Goal: Task Accomplishment & Management: Complete application form

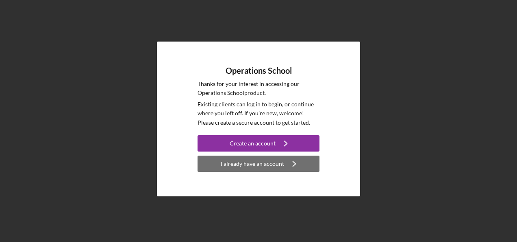
click at [253, 164] on div "I already have an account" at bounding box center [252, 163] width 63 height 16
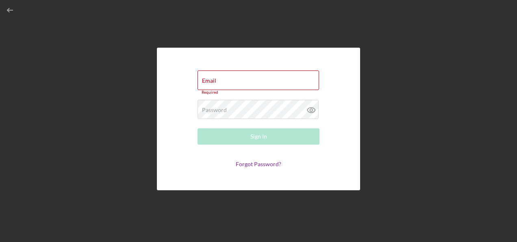
click at [13, 117] on div "Email Required Password Required Sign In Forgot Password?" at bounding box center [258, 119] width 509 height 238
click at [12, 10] on line "button" at bounding box center [10, 10] width 5 height 0
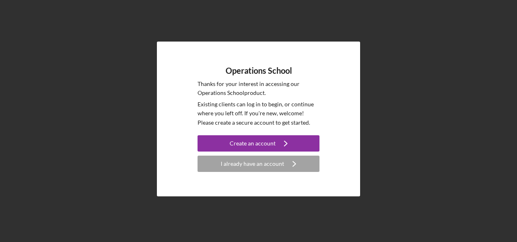
click at [21, 113] on div "Operations School Thanks for your interest in accessing our Operations School p…" at bounding box center [258, 119] width 509 height 238
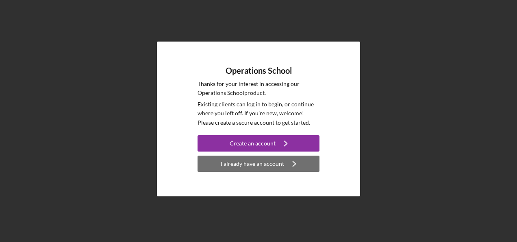
click at [254, 164] on div "I already have an account" at bounding box center [252, 163] width 63 height 16
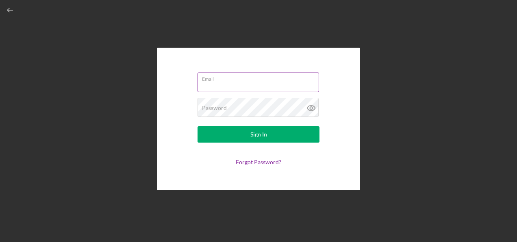
click at [225, 89] on input "Email" at bounding box center [259, 82] width 122 height 20
type input "[EMAIL_ADDRESS][DOMAIN_NAME]"
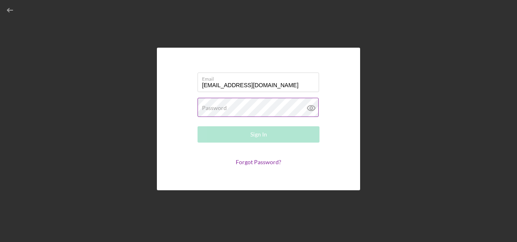
click at [222, 107] on label "Password" at bounding box center [214, 108] width 25 height 7
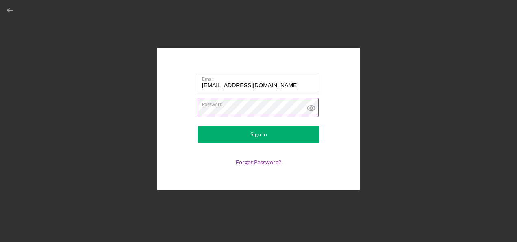
click at [198, 126] on button "Sign In" at bounding box center [259, 134] width 122 height 16
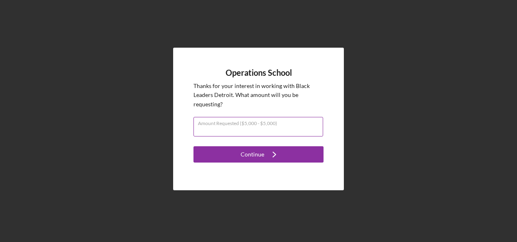
click at [255, 123] on div "Amount Requested ($5,000 - $5,000)" at bounding box center [259, 127] width 130 height 20
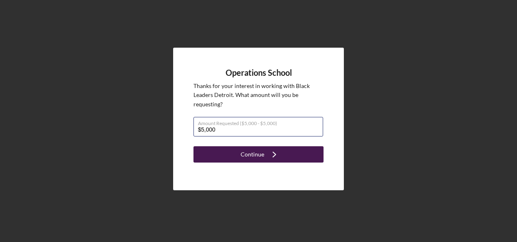
type input "$5,000"
click at [255, 153] on div "Continue" at bounding box center [253, 154] width 24 height 16
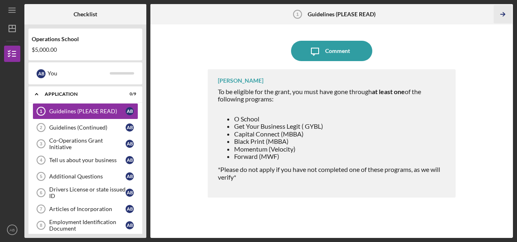
click at [504, 14] on line "button" at bounding box center [503, 14] width 4 height 0
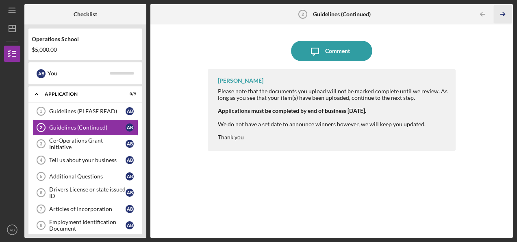
click at [504, 15] on polyline "button" at bounding box center [504, 15] width 2 height 4
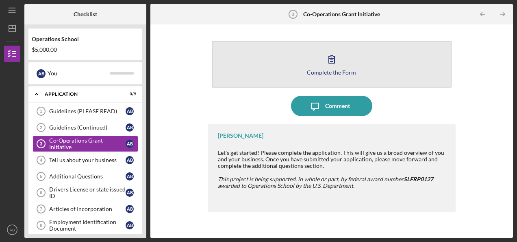
click at [331, 65] on icon "button" at bounding box center [332, 59] width 20 height 20
click at [311, 61] on button "Complete the Form Form" at bounding box center [332, 64] width 240 height 47
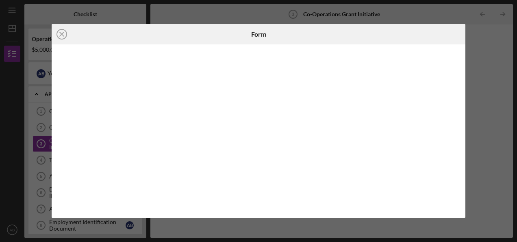
click at [472, 73] on div "Icon/Close Form" at bounding box center [258, 121] width 517 height 242
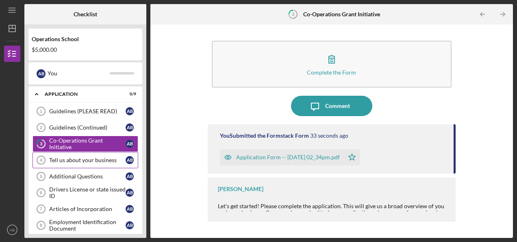
drag, startPoint x: 179, startPoint y: 110, endPoint x: 87, endPoint y: 155, distance: 102.2
click at [87, 155] on link "Tell us about your business 4 Tell us about your business A B" at bounding box center [86, 160] width 106 height 16
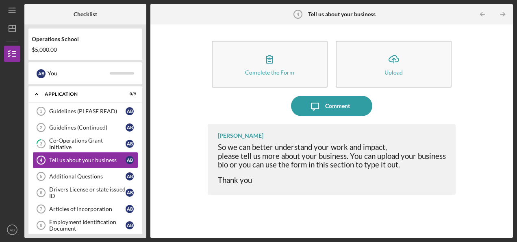
click at [183, 166] on div "Complete the Form Form Icon/Upload Upload Icon/Message Comment [PERSON_NAME] So…" at bounding box center [332, 130] width 355 height 205
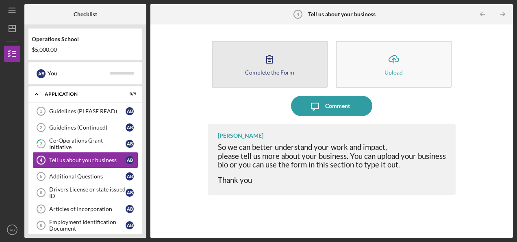
click at [271, 68] on button "Complete the Form Form" at bounding box center [270, 64] width 116 height 47
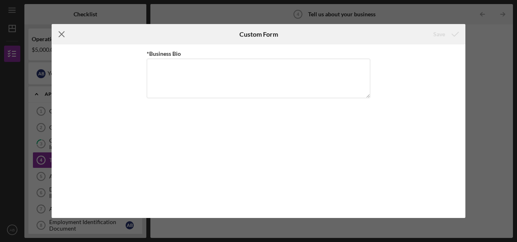
click at [62, 34] on line at bounding box center [61, 34] width 5 height 5
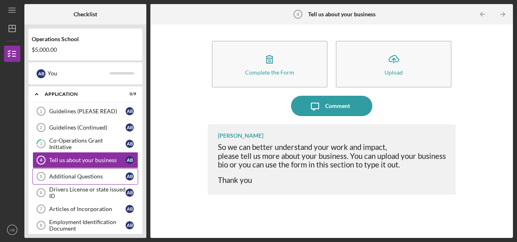
click at [85, 175] on div "Additional Questions" at bounding box center [87, 176] width 76 height 7
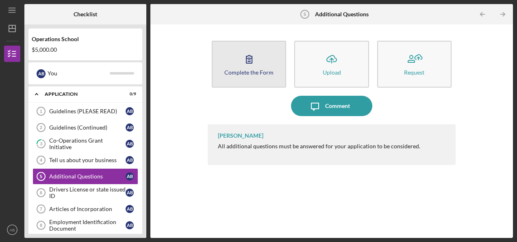
click at [242, 67] on icon "button" at bounding box center [249, 59] width 20 height 20
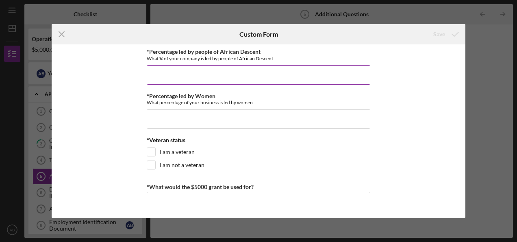
click at [240, 76] on input "*Percentage led by people of African Descent" at bounding box center [259, 75] width 224 height 20
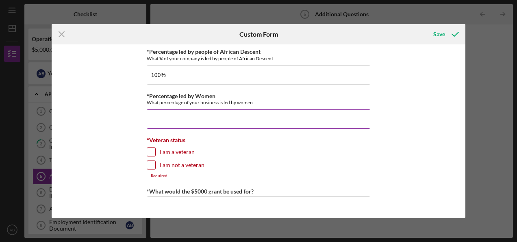
type input "100.00000%"
click at [198, 119] on input "*Percentage led by Women" at bounding box center [259, 119] width 224 height 20
type input "100.00000%"
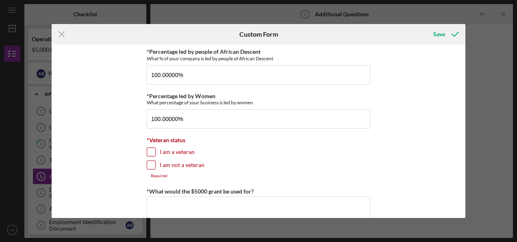
click at [174, 164] on label "I am not a veteran" at bounding box center [182, 165] width 45 height 8
click at [155, 164] on input "I am not a veteran" at bounding box center [151, 165] width 8 height 8
checkbox input "true"
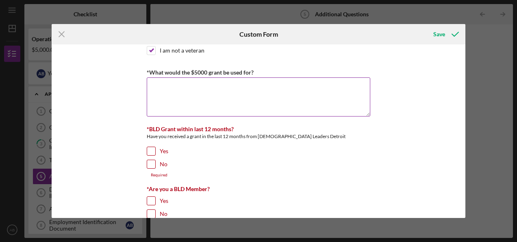
scroll to position [115, 0]
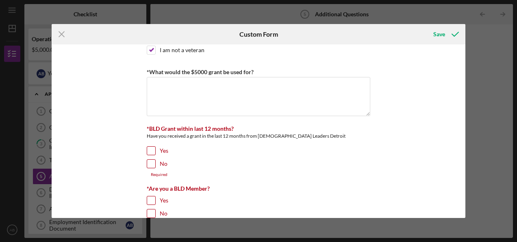
click at [151, 162] on input "No" at bounding box center [151, 163] width 8 height 8
checkbox input "true"
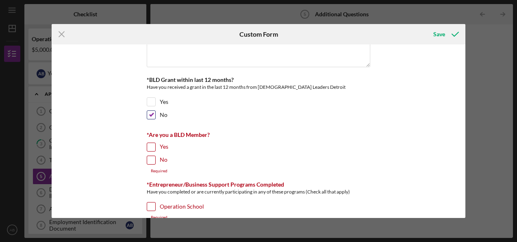
scroll to position [165, 0]
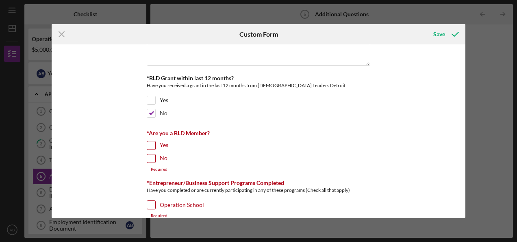
click at [149, 156] on input "No" at bounding box center [151, 158] width 8 height 8
checkbox input "true"
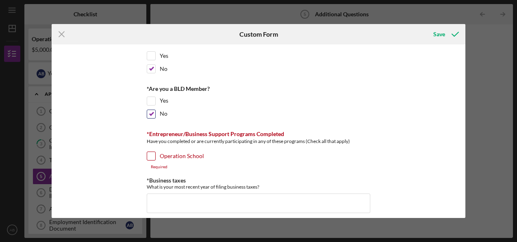
scroll to position [210, 0]
click at [153, 153] on input "Operation School" at bounding box center [151, 155] width 8 height 8
checkbox input "true"
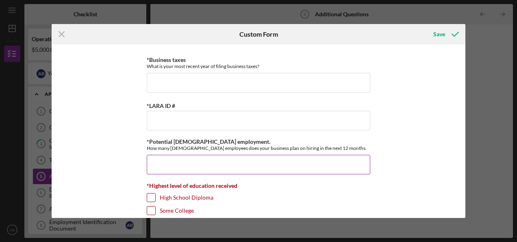
scroll to position [324, 0]
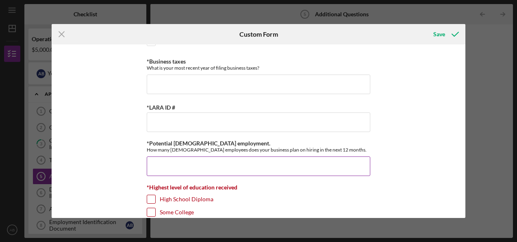
click at [209, 164] on input "*Potential [DEMOGRAPHIC_DATA] employment." at bounding box center [259, 166] width 224 height 20
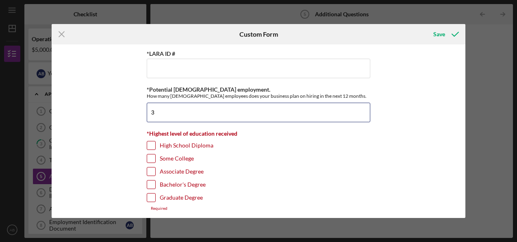
type input "3"
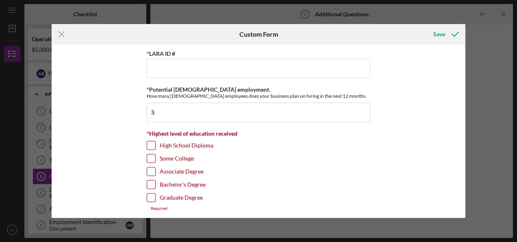
click at [259, 142] on div "High School Diploma" at bounding box center [259, 147] width 224 height 13
click at [175, 180] on label "Bachelor's Degree" at bounding box center [183, 184] width 46 height 8
click at [155, 180] on input "Bachelor's Degree" at bounding box center [151, 184] width 8 height 8
checkbox input "true"
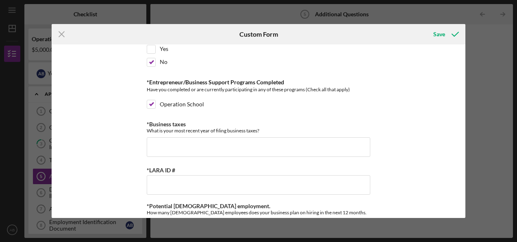
scroll to position [260, 0]
click at [171, 181] on input "*LARA ID #" at bounding box center [259, 186] width 224 height 20
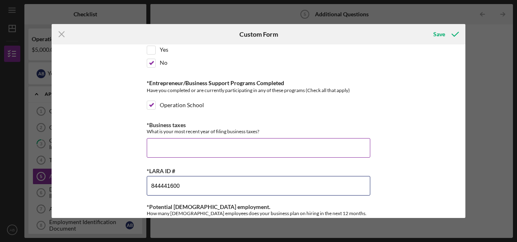
type input "844441600"
click at [183, 144] on input "*Business taxes" at bounding box center [259, 148] width 224 height 20
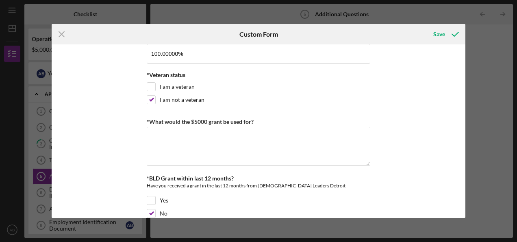
scroll to position [65, 0]
type input "2024"
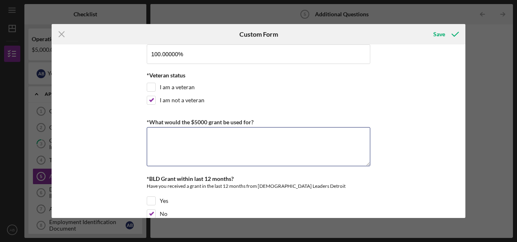
click at [183, 144] on textarea "*What would the $5000 grant be used for?" at bounding box center [259, 146] width 224 height 39
click at [281, 138] on textarea "The grant would offset the cost of moving into a new location." at bounding box center [259, 146] width 224 height 39
click at [149, 134] on textarea "The grant would offset the cost of moving into a new location." at bounding box center [259, 146] width 224 height 39
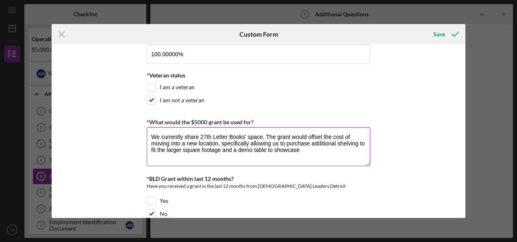
drag, startPoint x: 249, startPoint y: 142, endPoint x: 310, endPoint y: 142, distance: 60.6
click at [310, 142] on textarea "We currently share 27th Letter Books' space. The grant would offset the cost of…" at bounding box center [259, 146] width 224 height 39
click at [311, 153] on textarea "We currently share 27th Letter Books' space. The grant would offset the cost of…" at bounding box center [259, 146] width 224 height 39
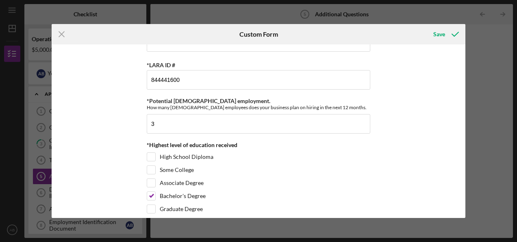
scroll to position [373, 0]
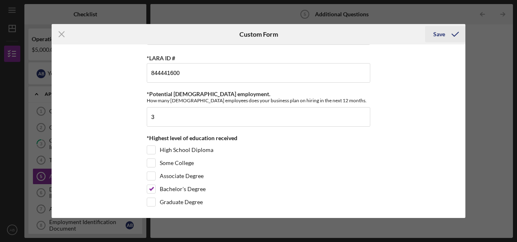
type textarea "We currently share 27th Letter Books' space. The grant would offset the cost of…"
click at [439, 32] on div "Save" at bounding box center [440, 34] width 12 height 16
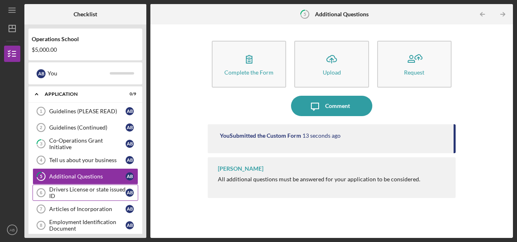
click at [74, 188] on div "Drivers License or state issued ID" at bounding box center [87, 192] width 76 height 13
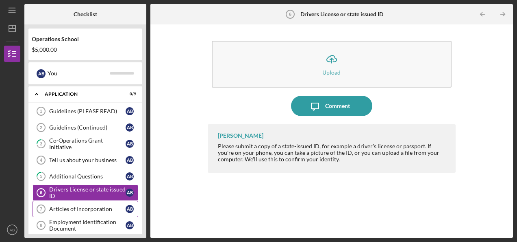
scroll to position [21, 0]
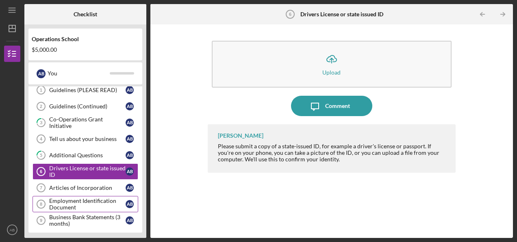
click at [88, 203] on div "Employment Identification Document" at bounding box center [87, 203] width 76 height 13
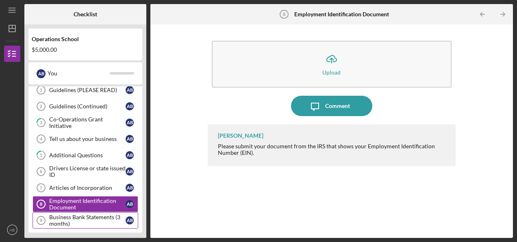
click at [83, 218] on div "Business Bank Statements (3 months)" at bounding box center [87, 220] width 76 height 13
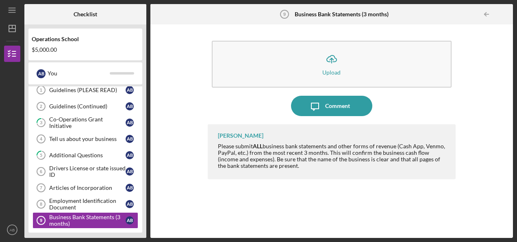
click at [188, 179] on div "Icon/Upload Upload Icon/Message Comment [PERSON_NAME] Please submit ALL busines…" at bounding box center [332, 130] width 355 height 205
